Goal: Task Accomplishment & Management: Manage account settings

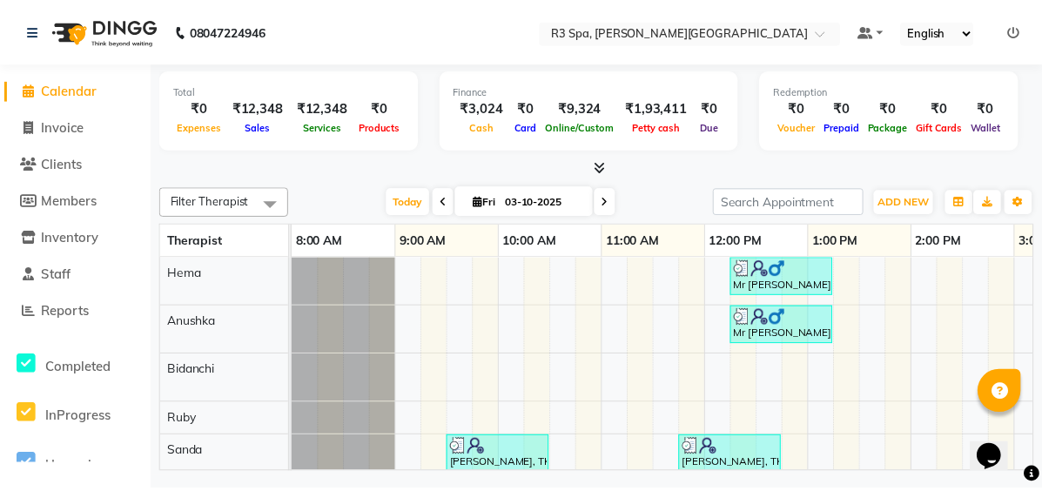
scroll to position [0, 645]
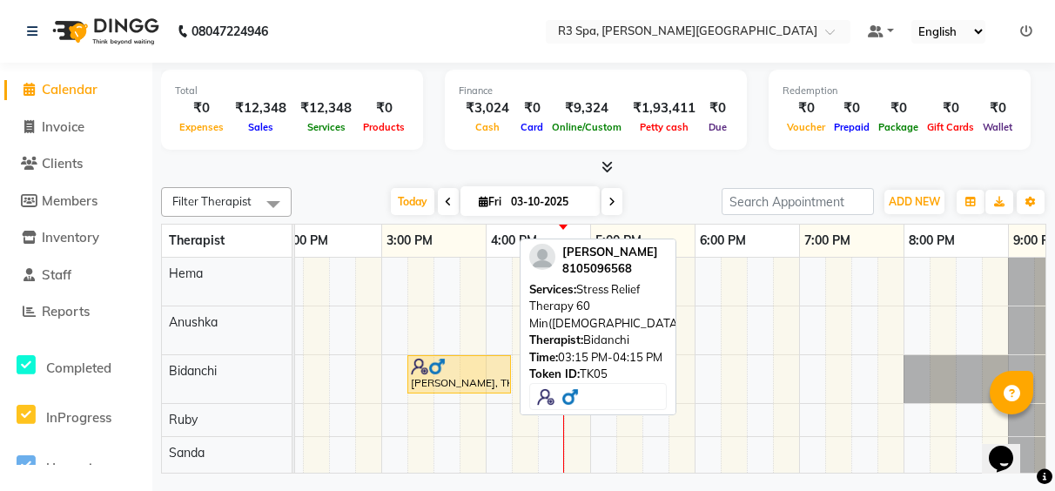
click at [471, 385] on div "[PERSON_NAME], TK05, 03:15 PM-04:15 PM, Stress Relief Therapy 60 Min([DEMOGRAPH…" at bounding box center [459, 374] width 100 height 33
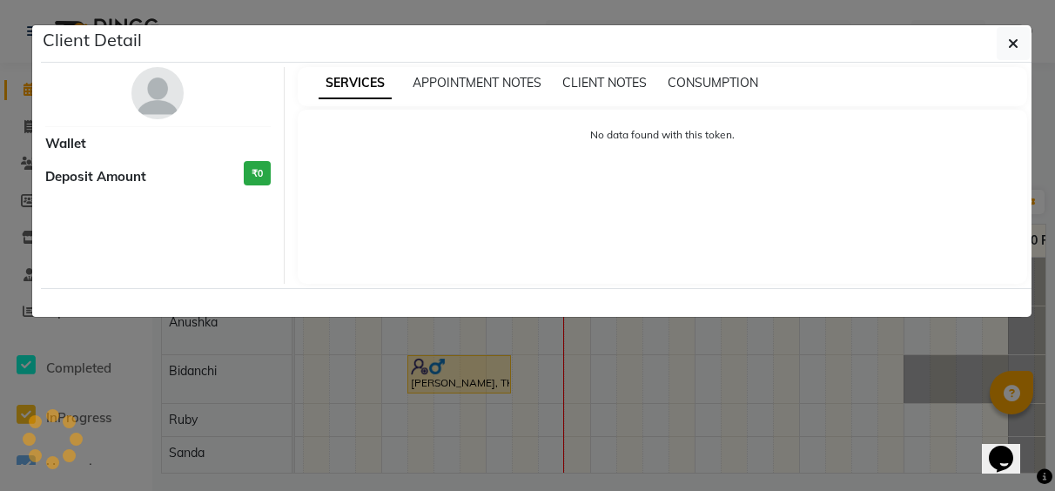
select select "1"
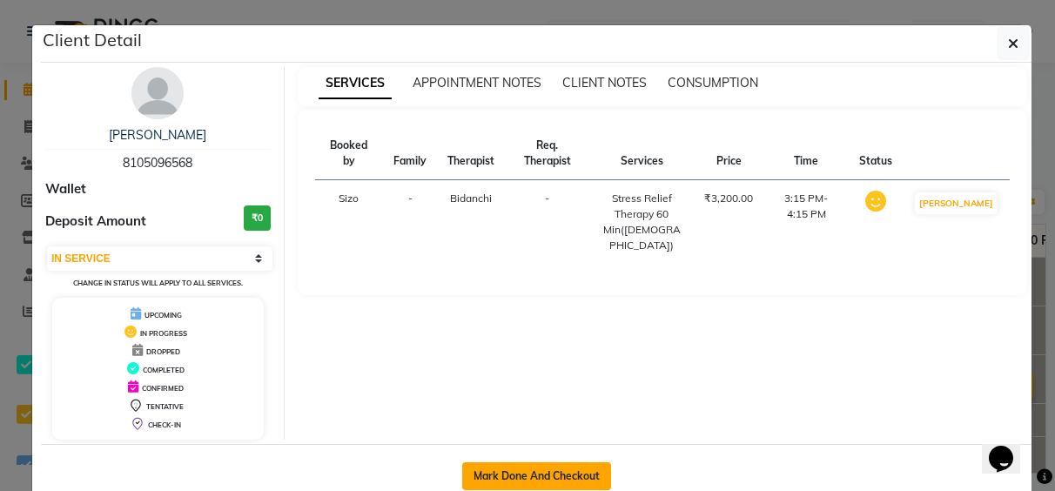
click at [557, 469] on button "Mark Done And Checkout" at bounding box center [536, 476] width 149 height 28
select select "7789"
select select "service"
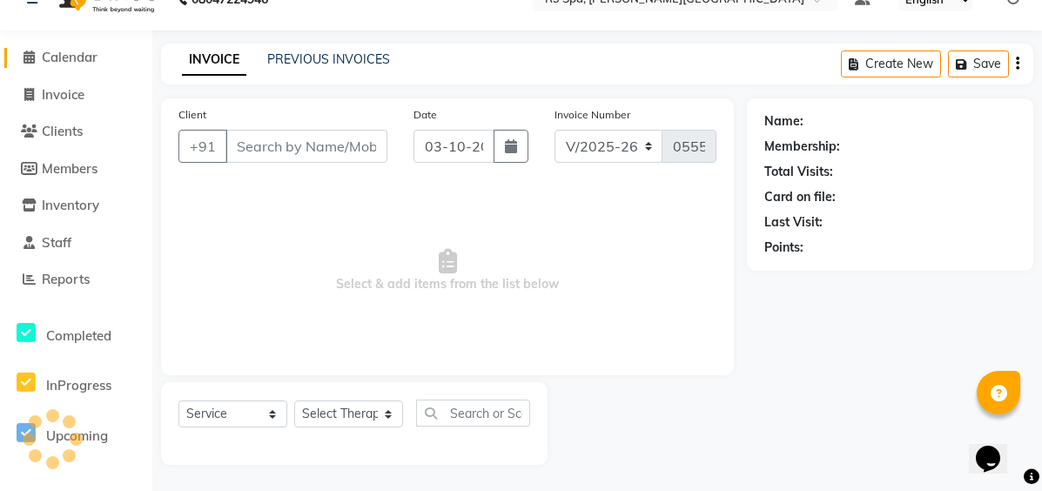
type input "81******68"
select select "71314"
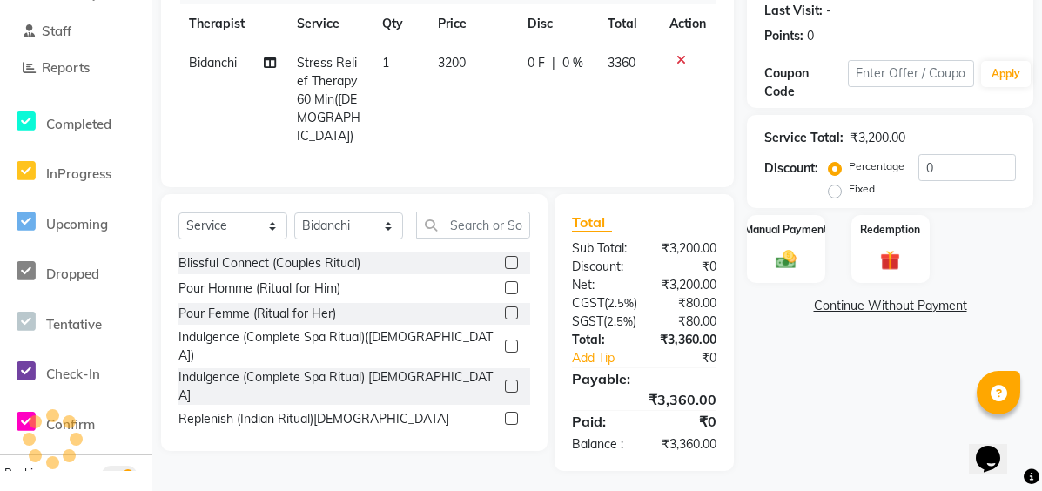
scroll to position [281, 0]
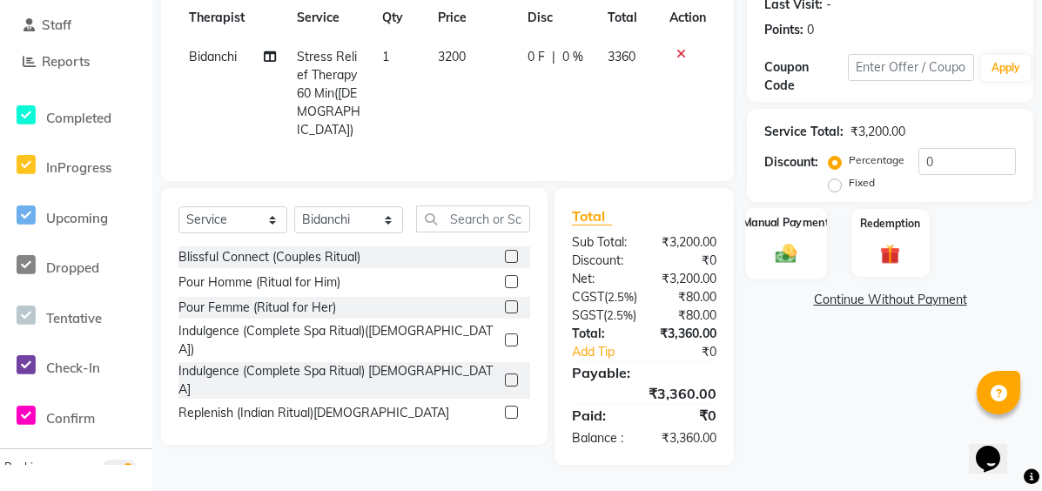
click at [799, 241] on img at bounding box center [786, 253] width 34 height 24
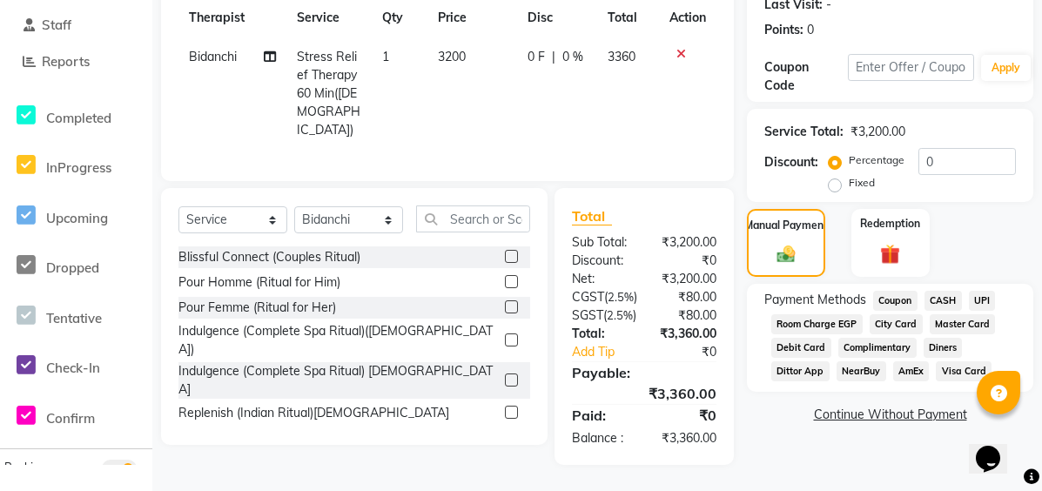
click at [975, 291] on span "UPI" at bounding box center [982, 301] width 27 height 20
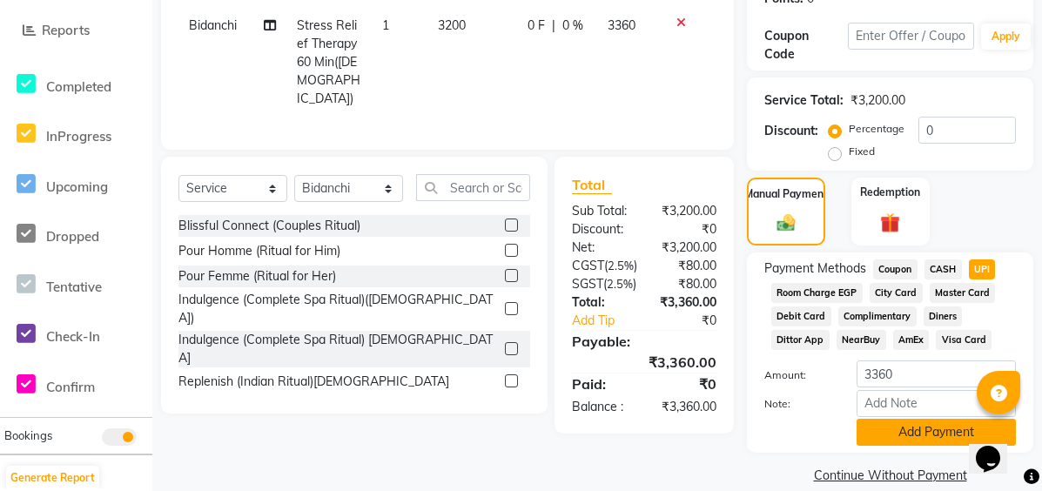
click at [903, 428] on button "Add Payment" at bounding box center [936, 432] width 159 height 27
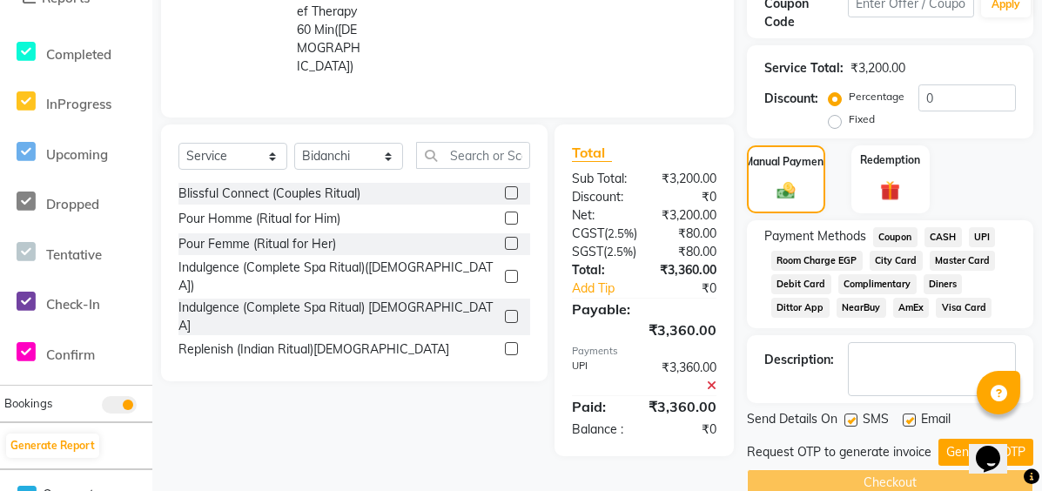
scroll to position [345, 0]
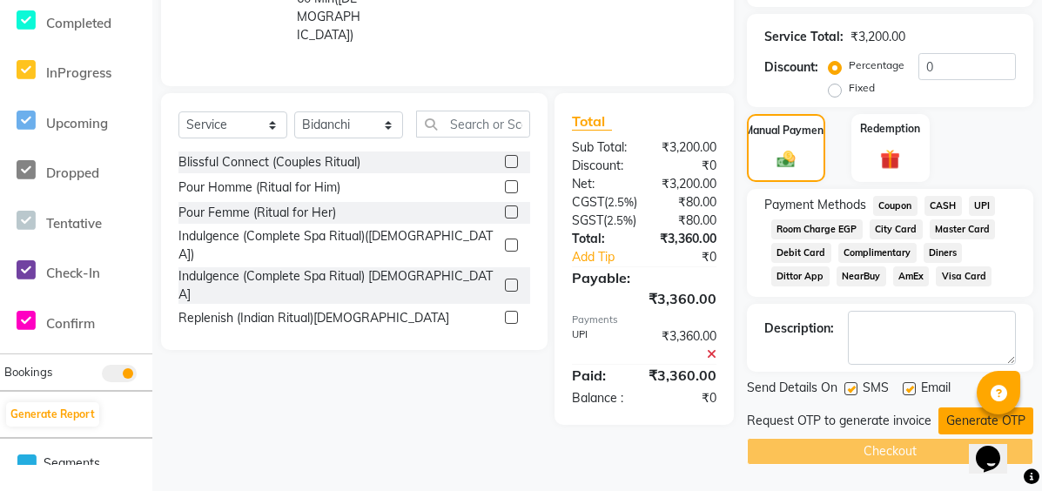
click at [966, 409] on button "Generate OTP" at bounding box center [986, 421] width 95 height 27
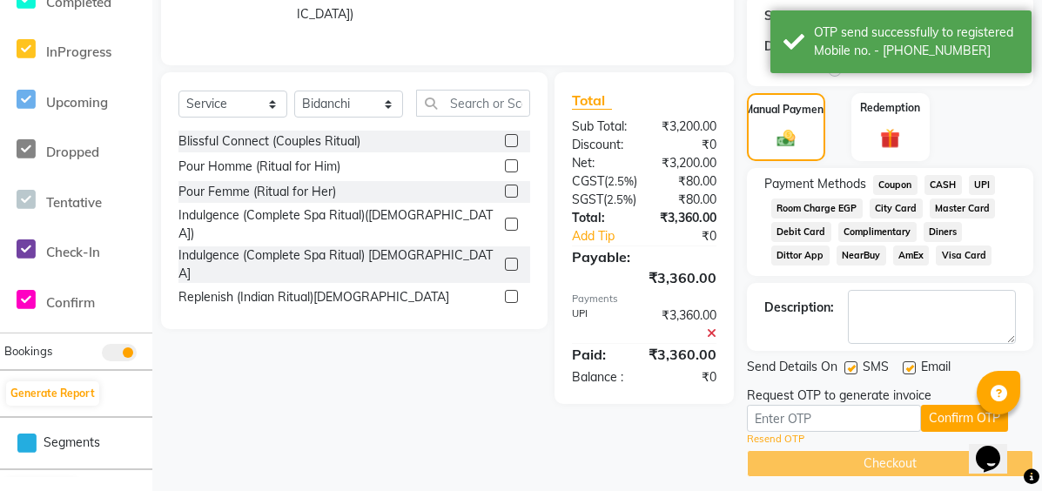
scroll to position [378, 0]
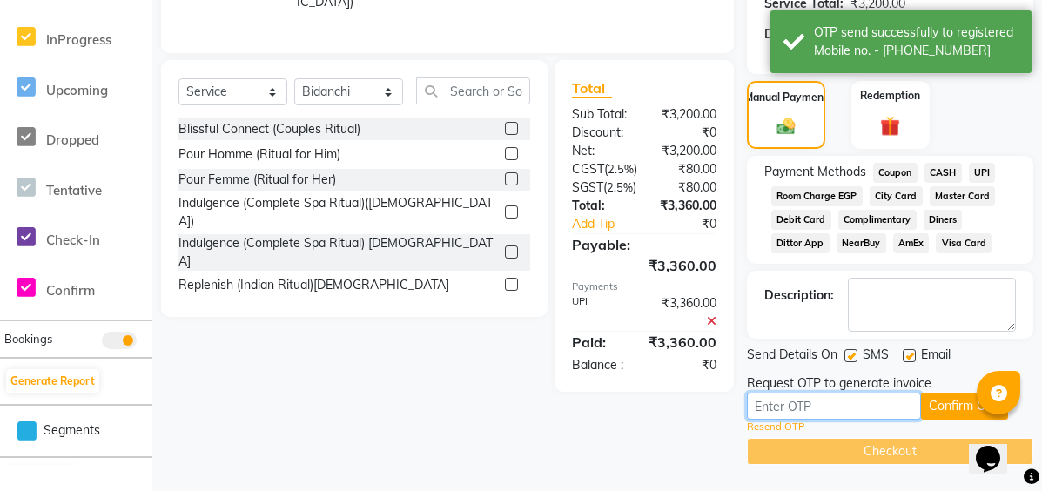
click at [850, 408] on input "text" at bounding box center [834, 406] width 174 height 27
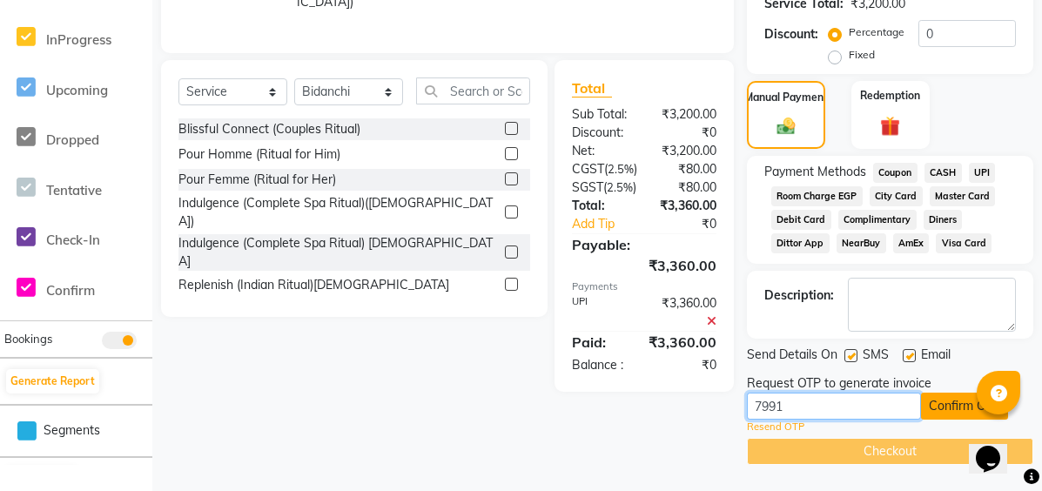
type input "7991"
click at [960, 410] on button "Confirm OTP" at bounding box center [964, 406] width 87 height 27
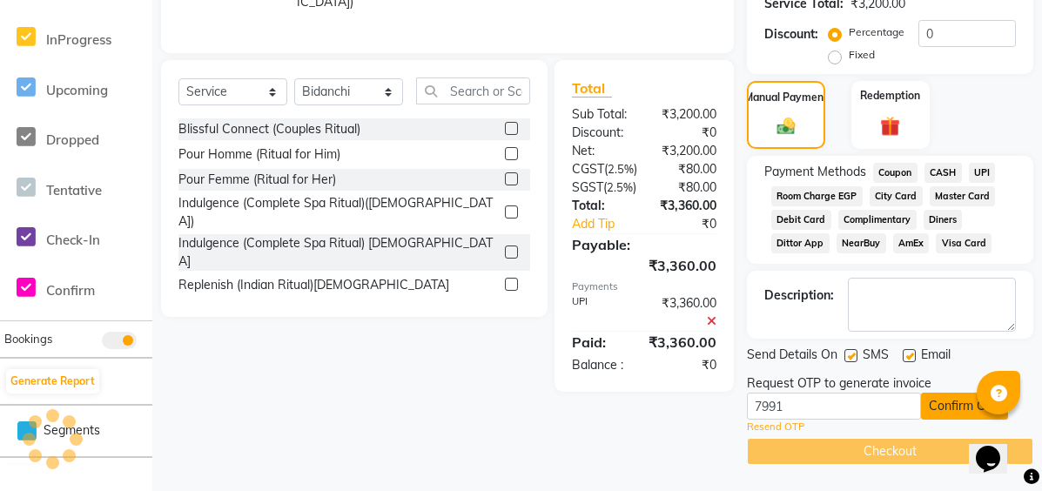
scroll to position [336, 0]
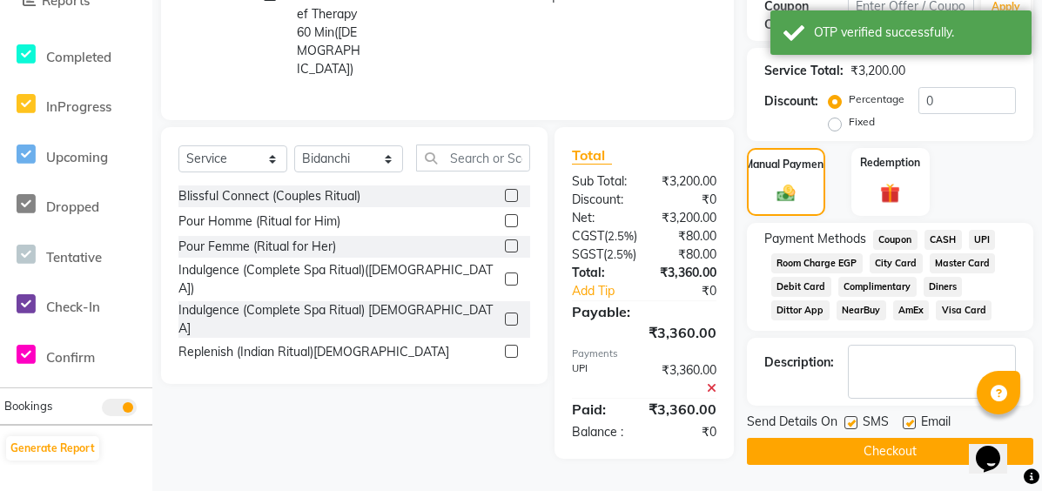
click at [904, 438] on button "Checkout" at bounding box center [890, 451] width 287 height 27
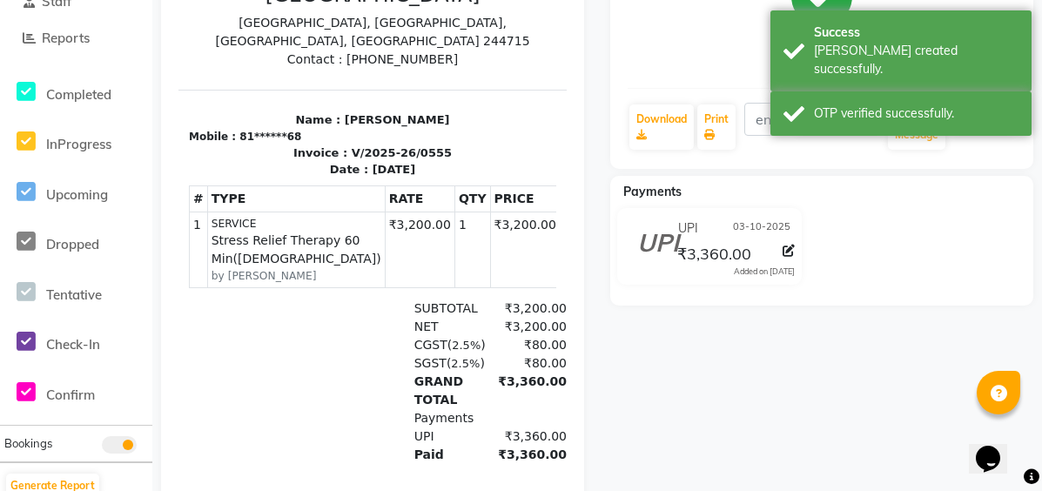
scroll to position [404, 0]
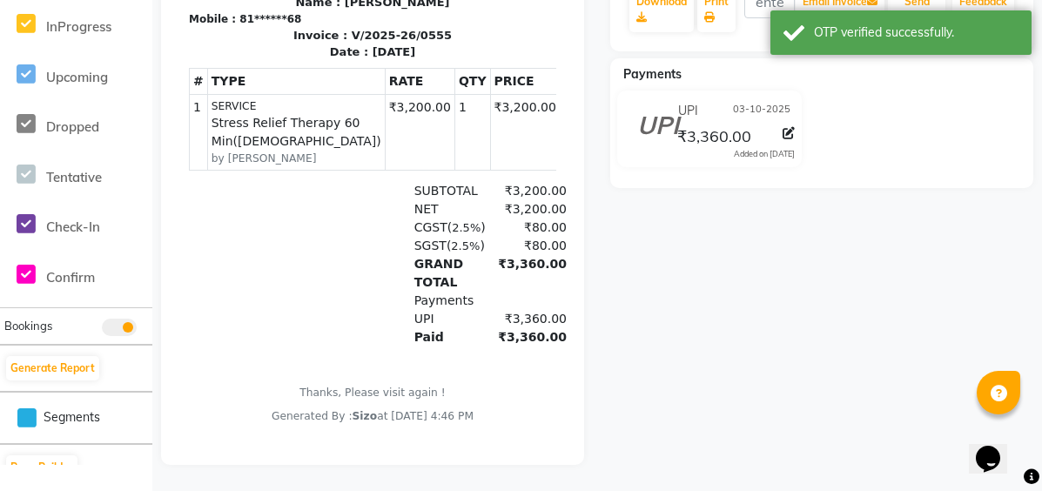
select select "7789"
select select "service"
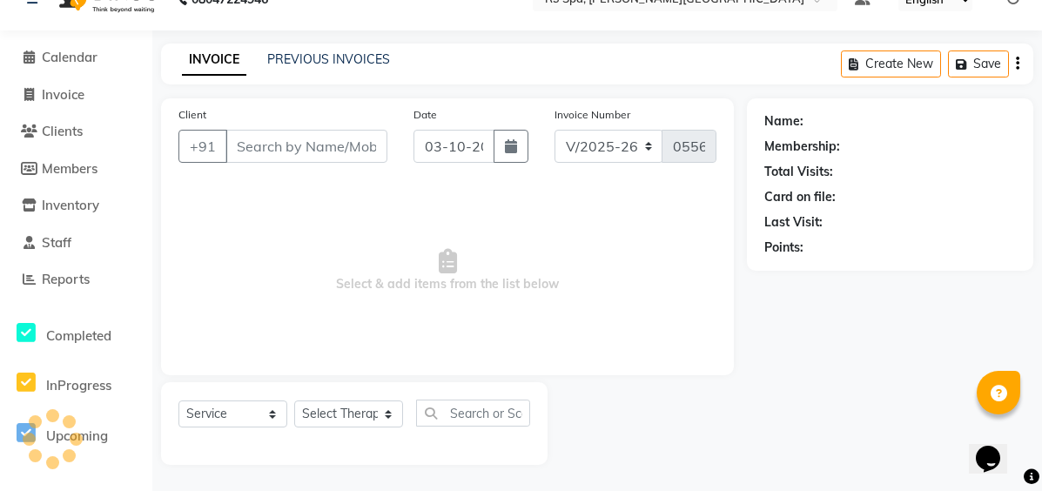
type input "81******68"
select select "71314"
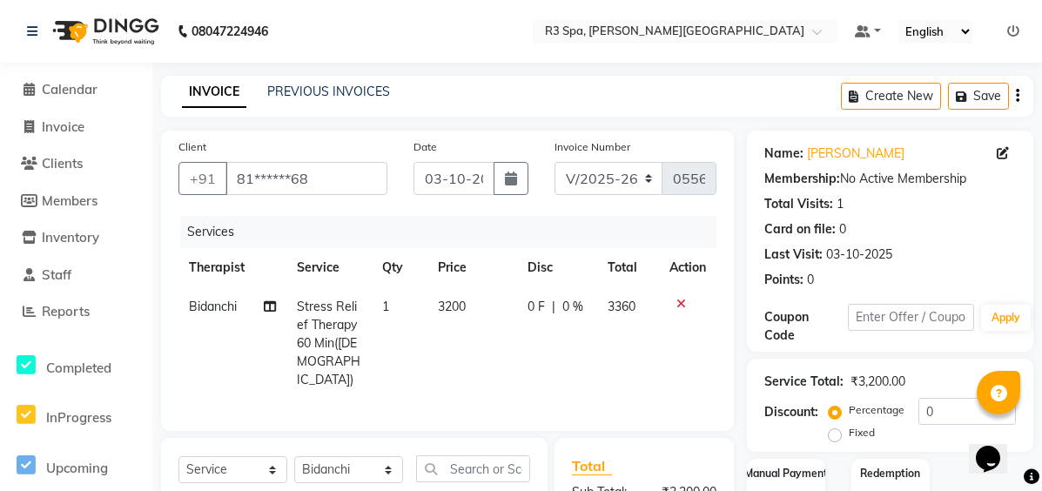
click at [320, 80] on div "INVOICE PREVIOUS INVOICES Create New Save" at bounding box center [597, 96] width 873 height 41
click at [315, 89] on link "PREVIOUS INVOICES" at bounding box center [328, 92] width 123 height 16
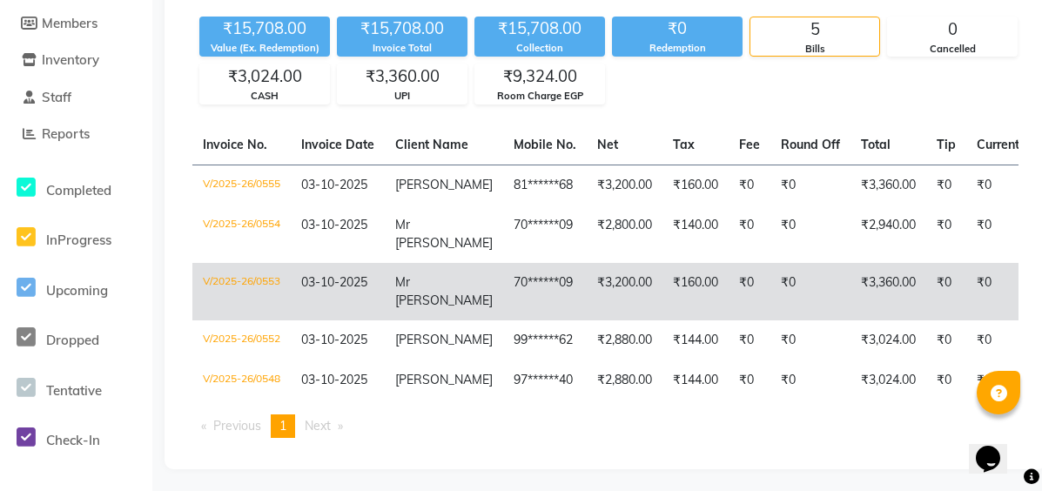
scroll to position [3, 0]
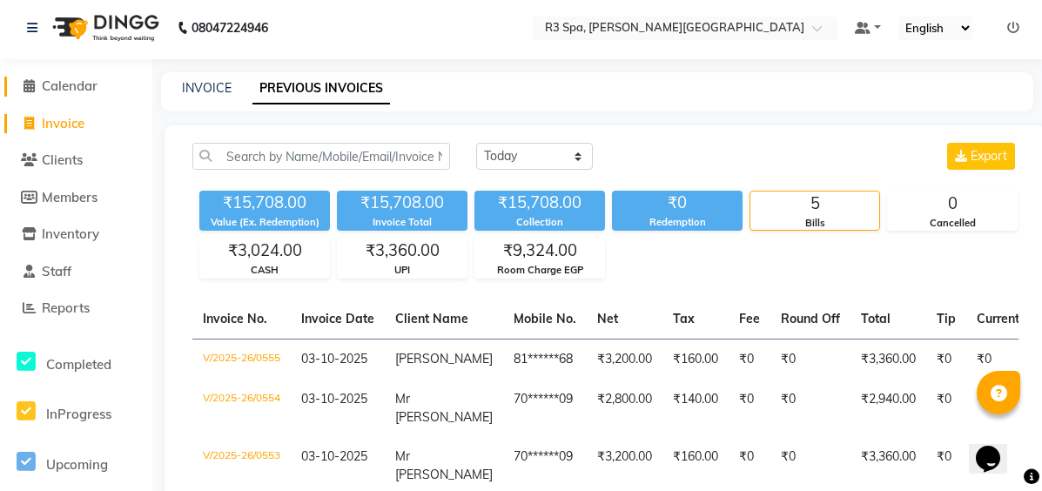
click at [60, 85] on span "Calendar" at bounding box center [70, 86] width 56 height 17
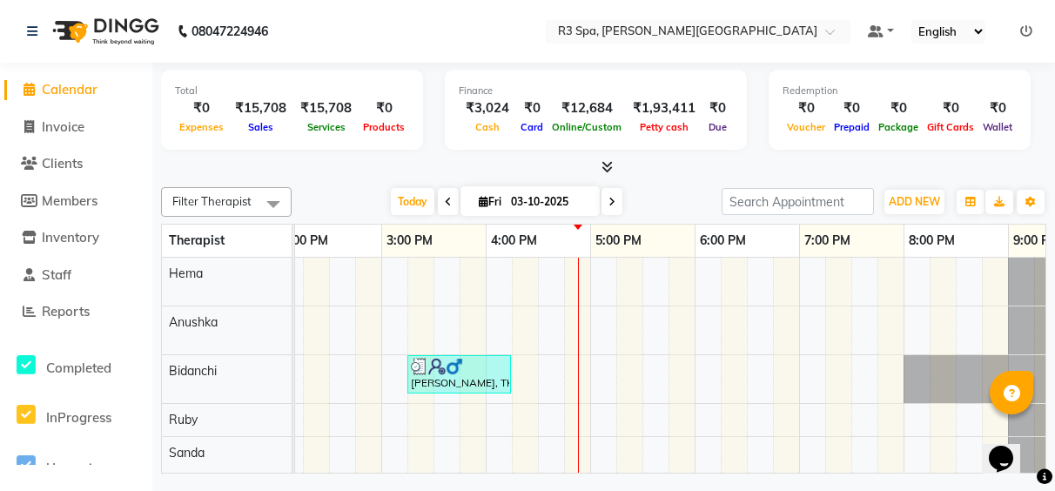
click at [71, 86] on span "Calendar" at bounding box center [70, 89] width 56 height 17
click at [69, 78] on li "Calendar" at bounding box center [76, 89] width 152 height 37
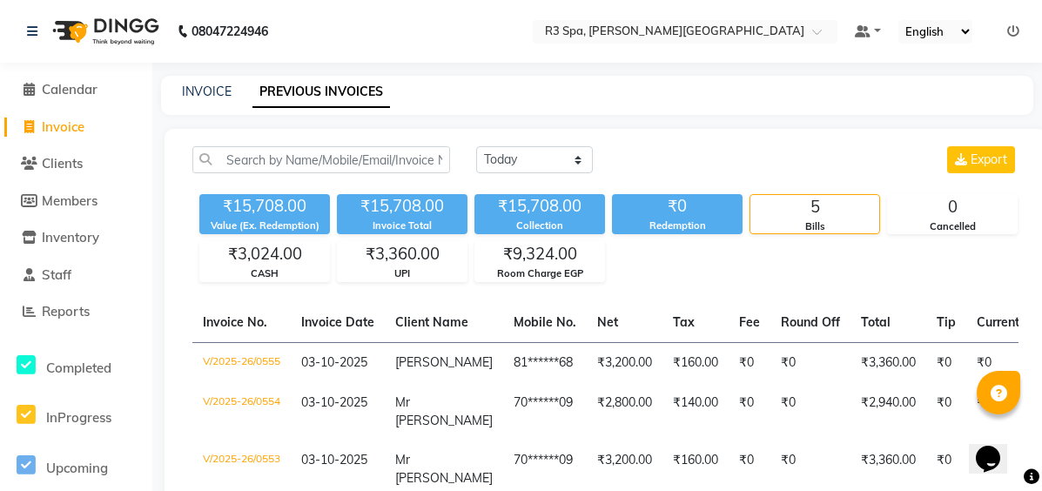
select select "7789"
select select "service"
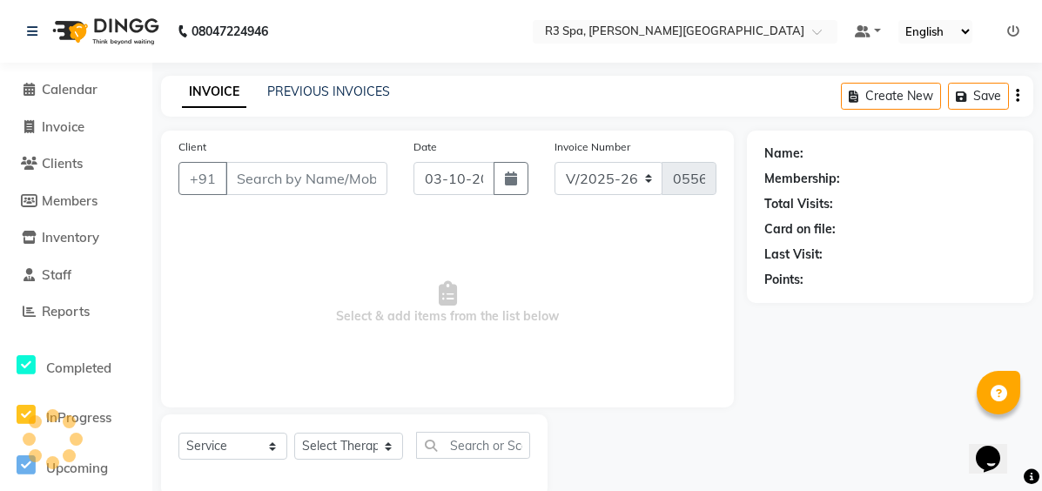
scroll to position [32, 0]
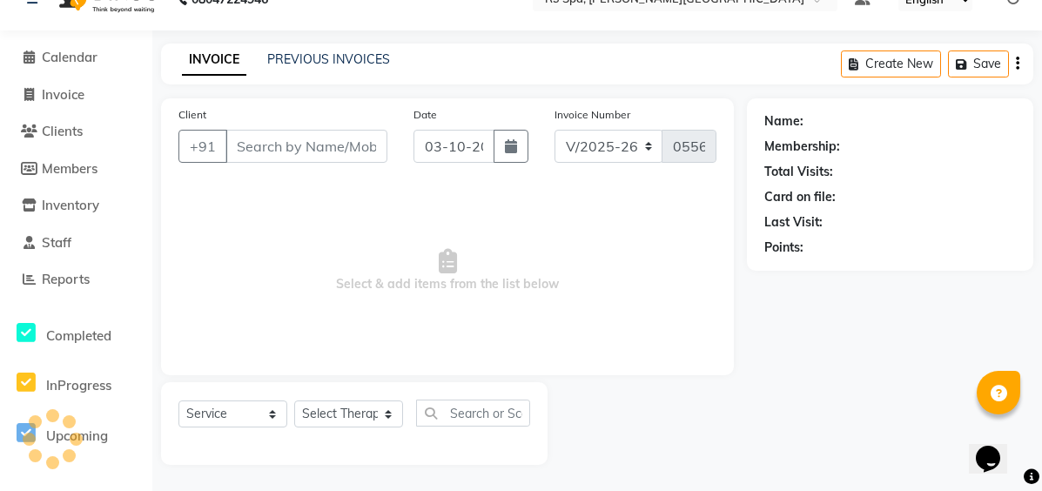
type input "81******68"
select select "71314"
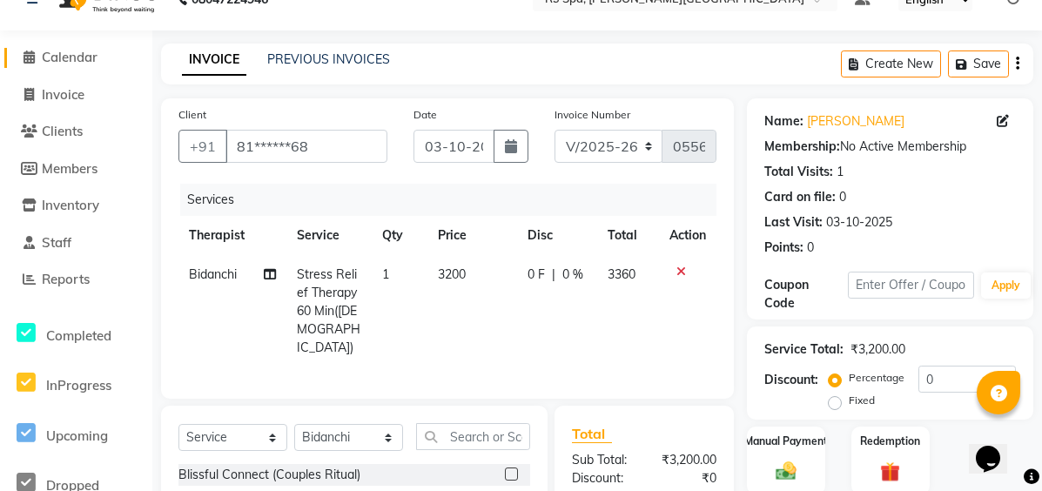
click at [97, 57] on span "Calendar" at bounding box center [70, 57] width 56 height 17
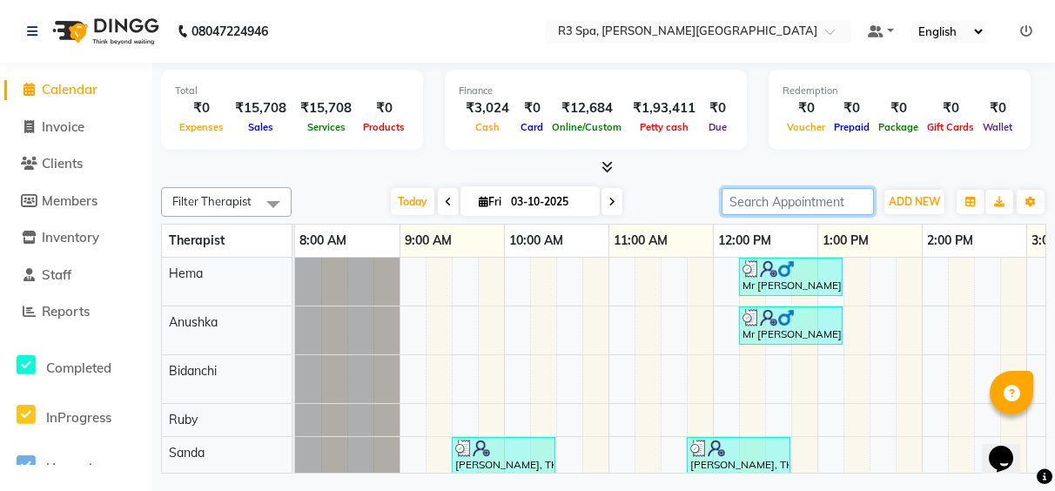
click at [771, 212] on input "search" at bounding box center [798, 201] width 152 height 27
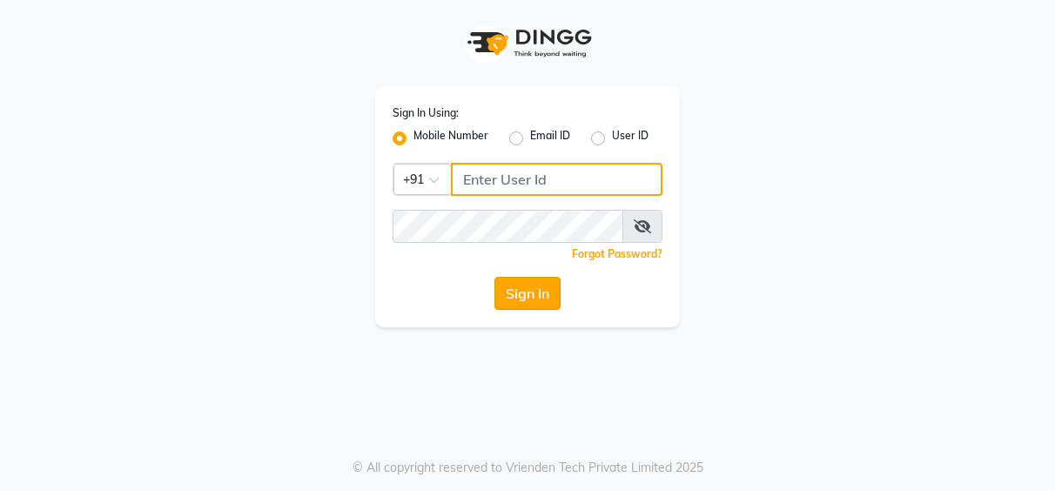
type input "9362619550"
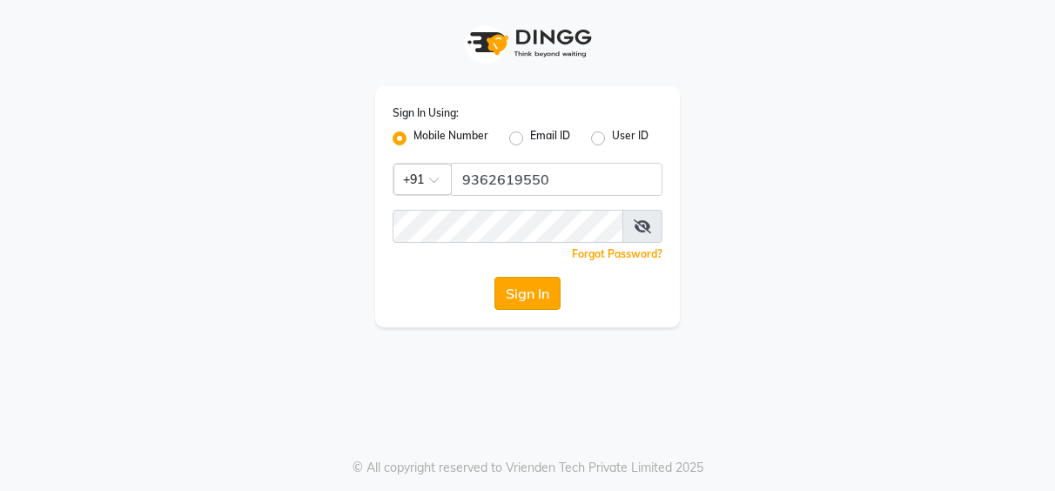
click at [529, 305] on button "Sign In" at bounding box center [528, 293] width 66 height 33
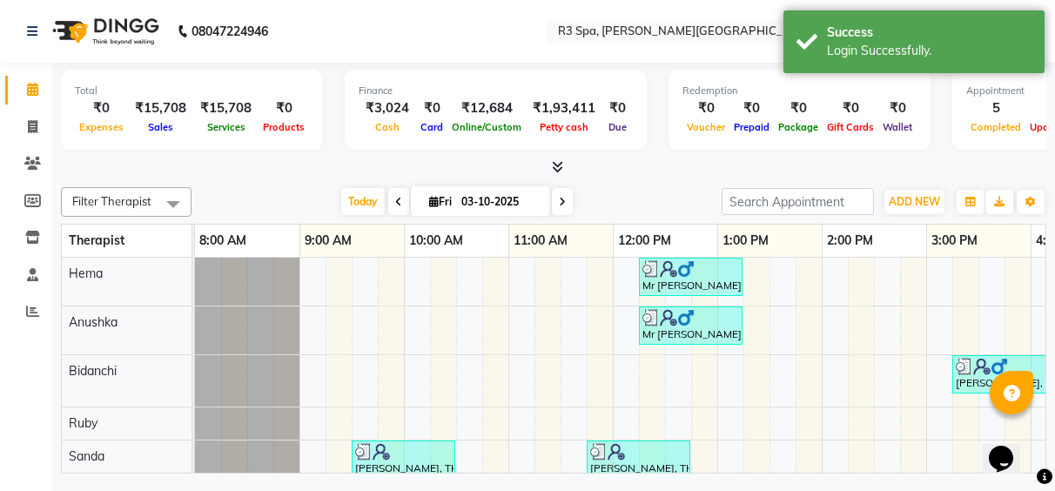
scroll to position [0, 612]
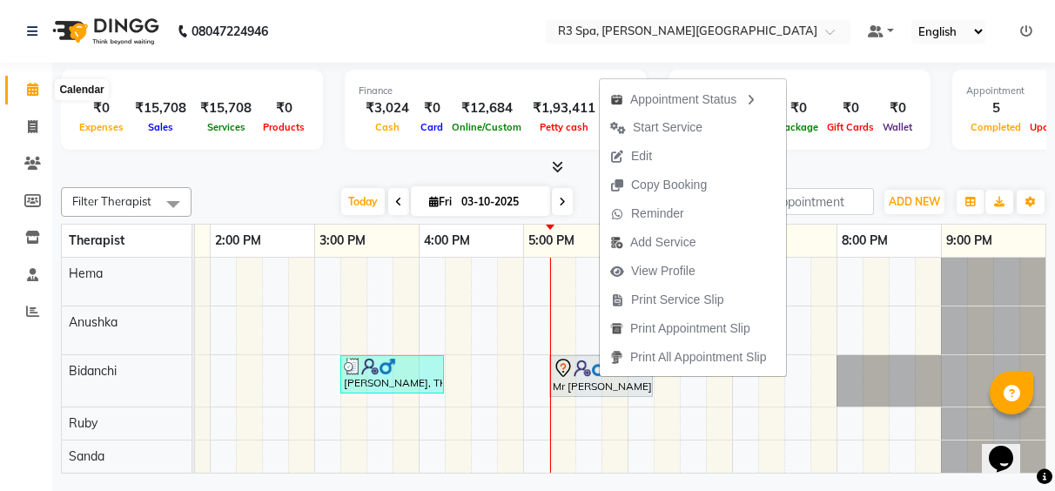
click at [32, 88] on icon at bounding box center [32, 89] width 11 height 13
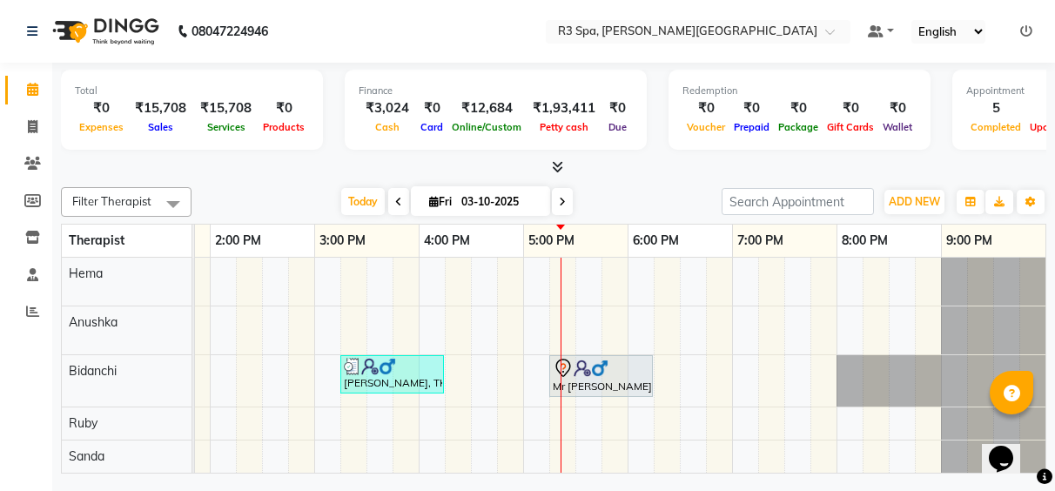
scroll to position [62, 0]
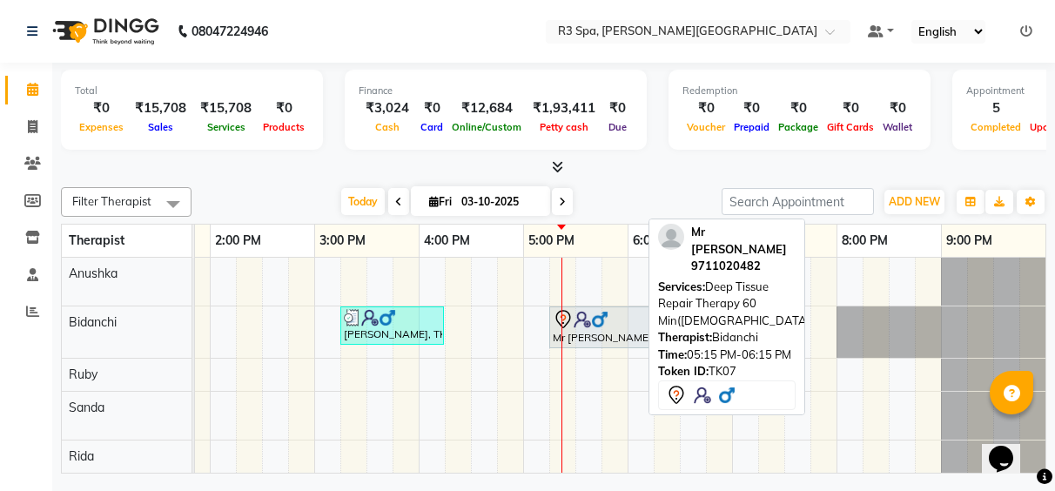
click at [592, 314] on img at bounding box center [599, 319] width 17 height 17
select select "7"
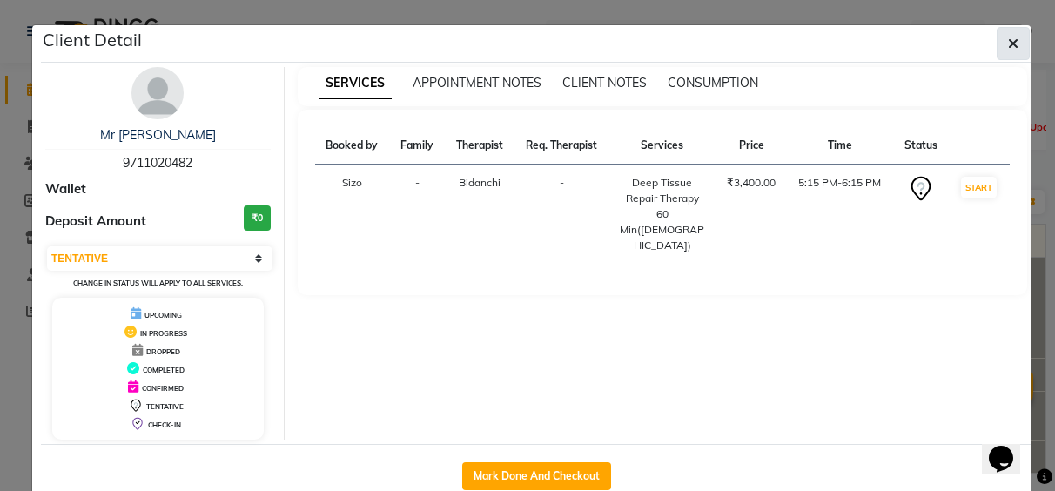
click at [1008, 47] on icon "button" at bounding box center [1013, 44] width 10 height 14
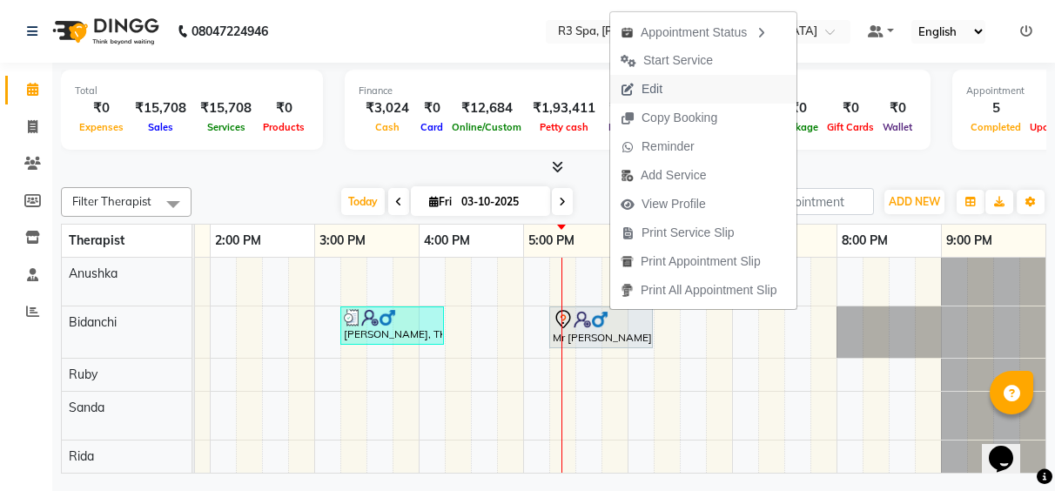
click at [695, 93] on button "Edit" at bounding box center [703, 89] width 186 height 29
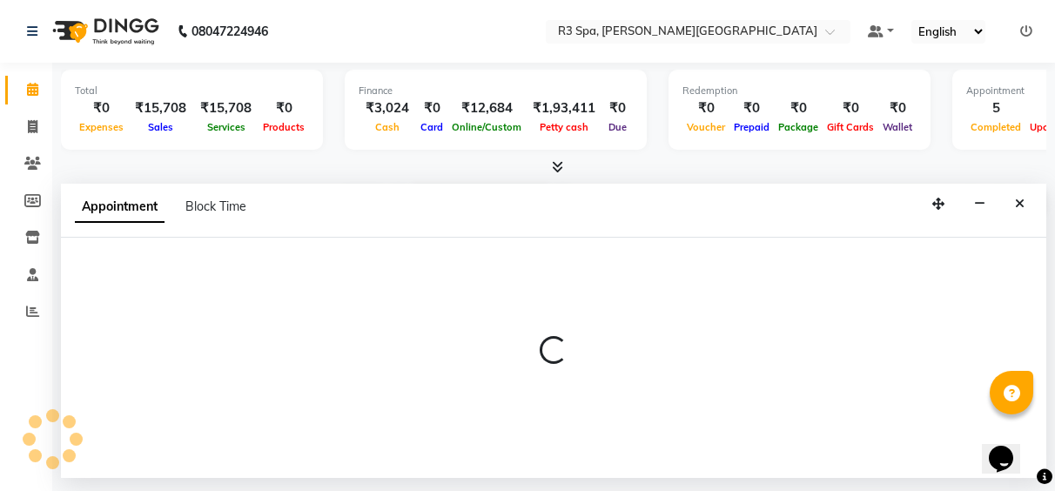
select select "tentative"
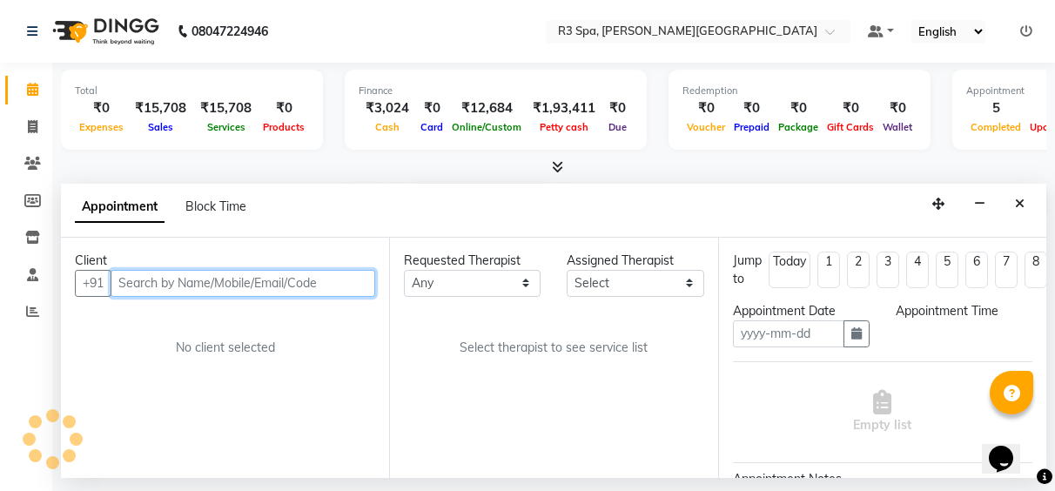
type input "03-10-2025"
select select "1035"
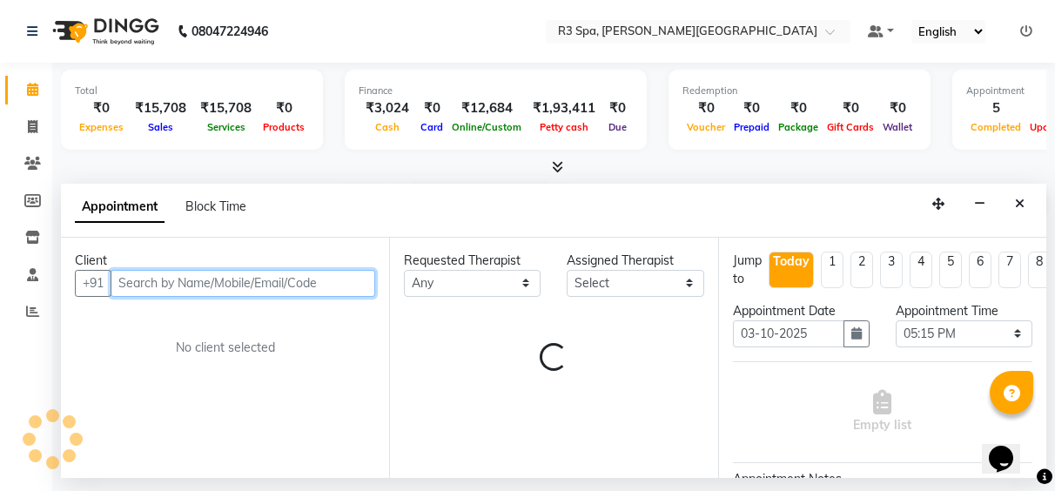
scroll to position [62, 612]
select select "71314"
select select "3906"
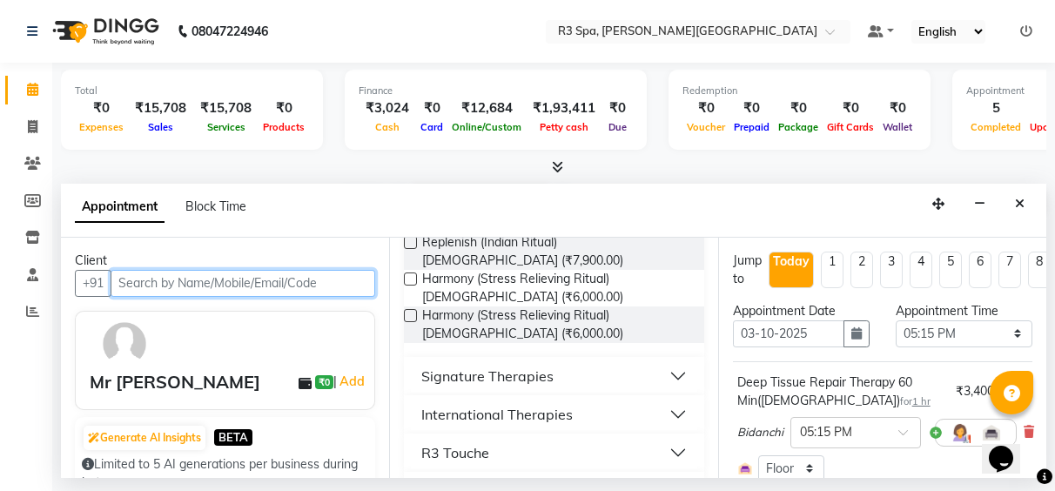
scroll to position [418, 0]
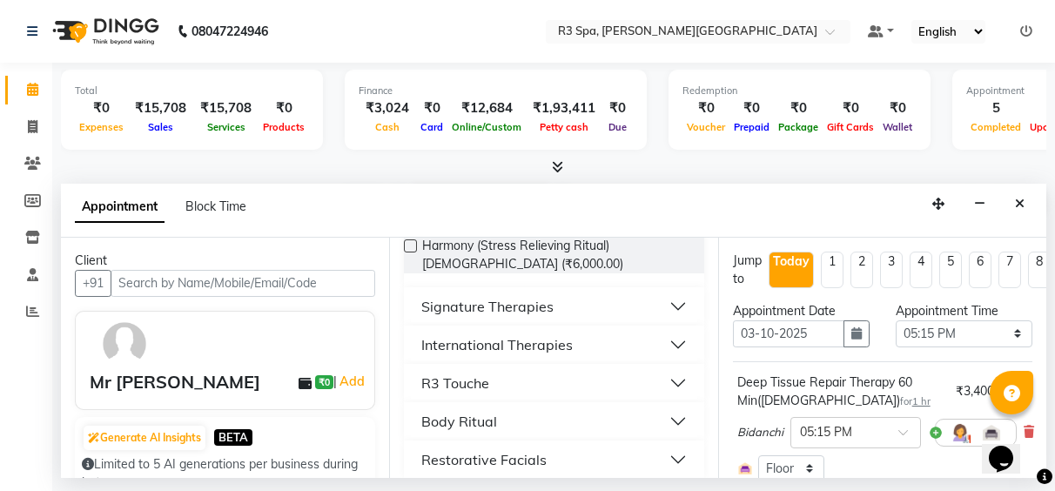
click at [556, 337] on div "International Therapies" at bounding box center [497, 344] width 152 height 21
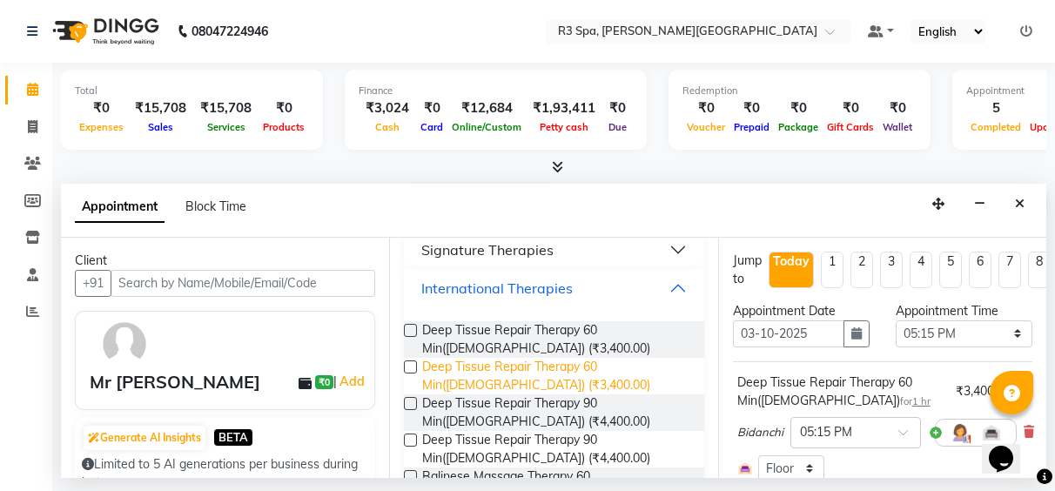
scroll to position [505, 0]
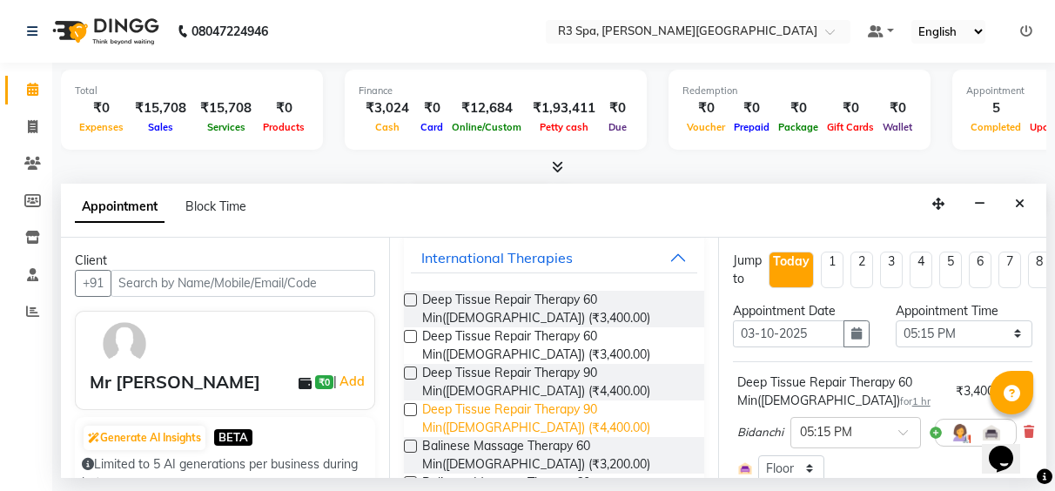
click at [548, 401] on span "Deep Tissue Repair Therapy 90 Min(Male) (₹4,400.00)" at bounding box center [555, 419] width 267 height 37
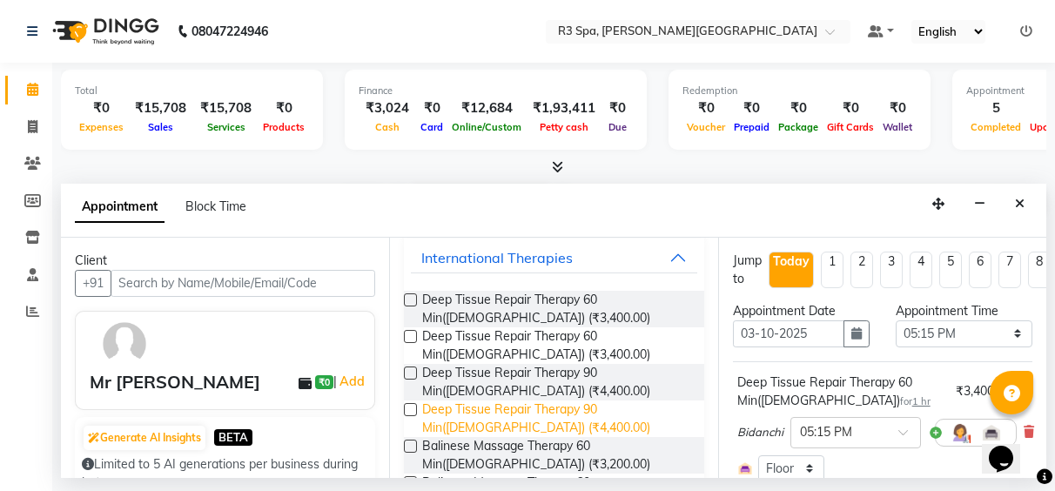
click at [548, 401] on span "Deep Tissue Repair Therapy 90 Min(Male) (₹4,400.00)" at bounding box center [555, 419] width 267 height 37
checkbox input "false"
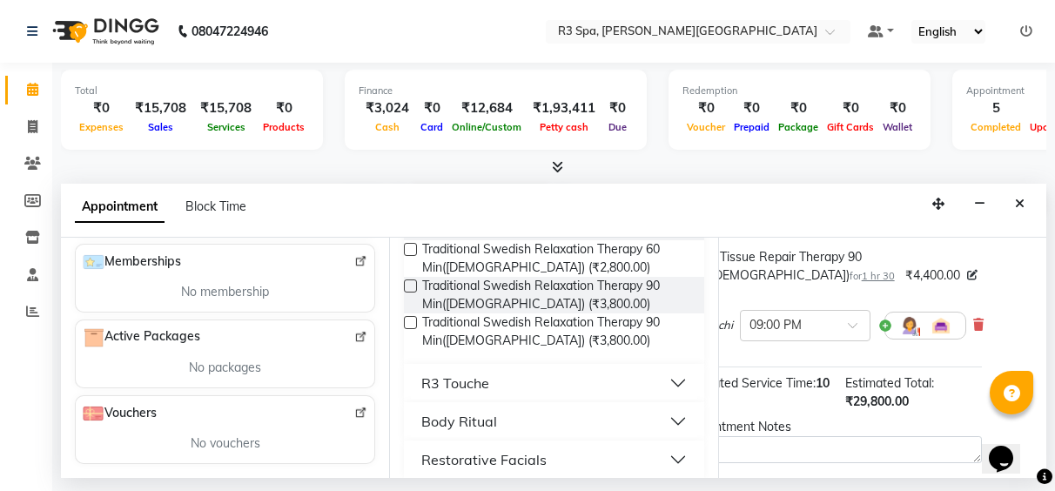
scroll to position [847, 0]
